Goal: Answer question/provide support: Answer question/provide support

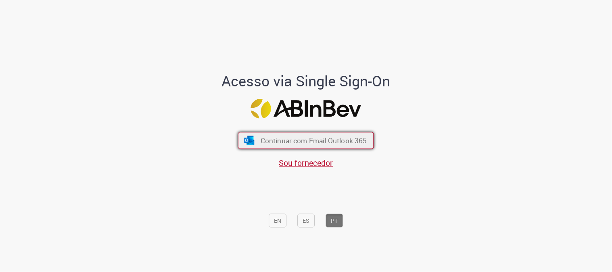
click at [284, 138] on span "Continuar com Email Outlook 365" at bounding box center [314, 140] width 107 height 9
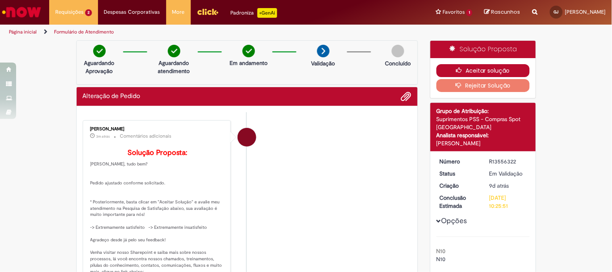
click at [492, 71] on button "Aceitar solução" at bounding box center [483, 70] width 93 height 13
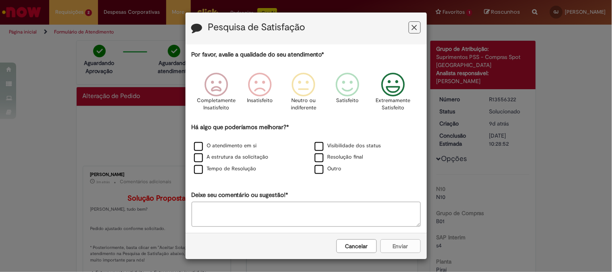
click at [388, 86] on icon "Feedback" at bounding box center [393, 85] width 30 height 24
click at [194, 145] on label "O atendimento em si" at bounding box center [225, 146] width 63 height 8
click at [390, 246] on button "Enviar" at bounding box center [401, 246] width 40 height 14
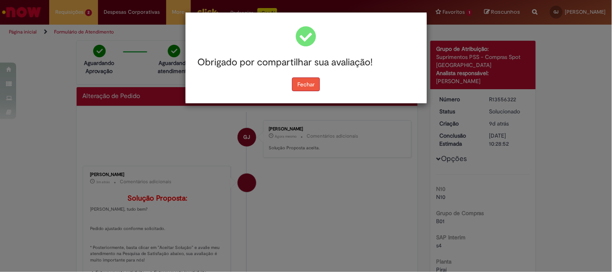
click at [300, 90] on button "Fechar" at bounding box center [306, 85] width 28 height 14
